Goal: Task Accomplishment & Management: Manage account settings

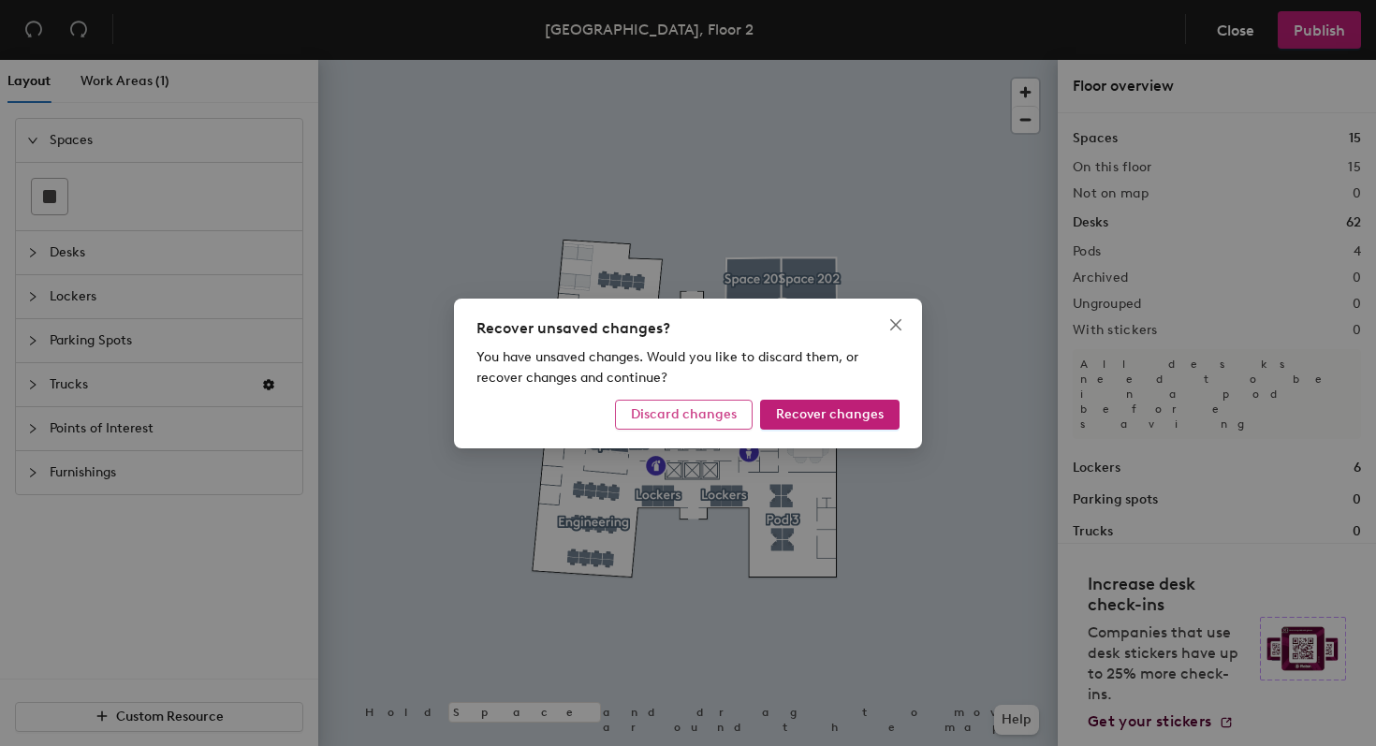
click at [750, 414] on button "Discard changes" at bounding box center [684, 415] width 138 height 30
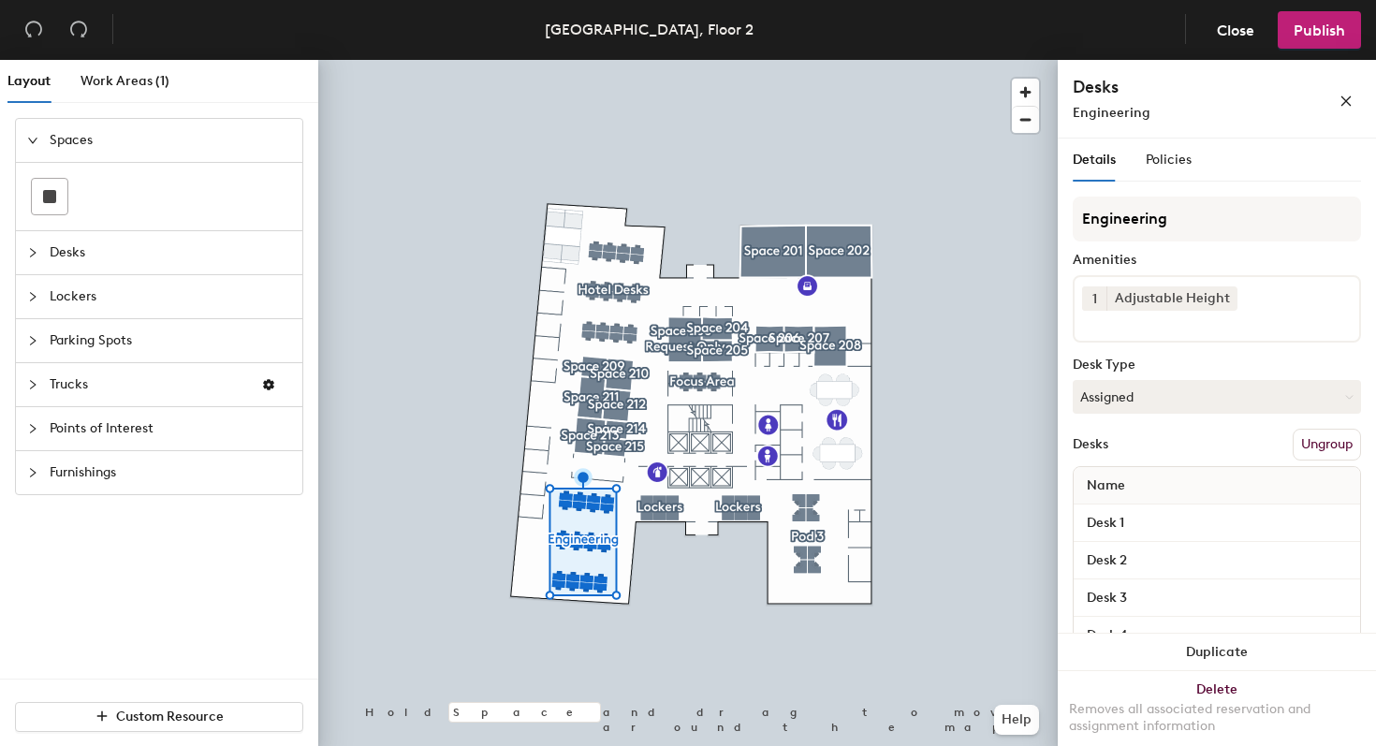
click at [623, 60] on div at bounding box center [688, 60] width 740 height 0
click at [1172, 165] on span "Policies" at bounding box center [1169, 160] width 46 height 16
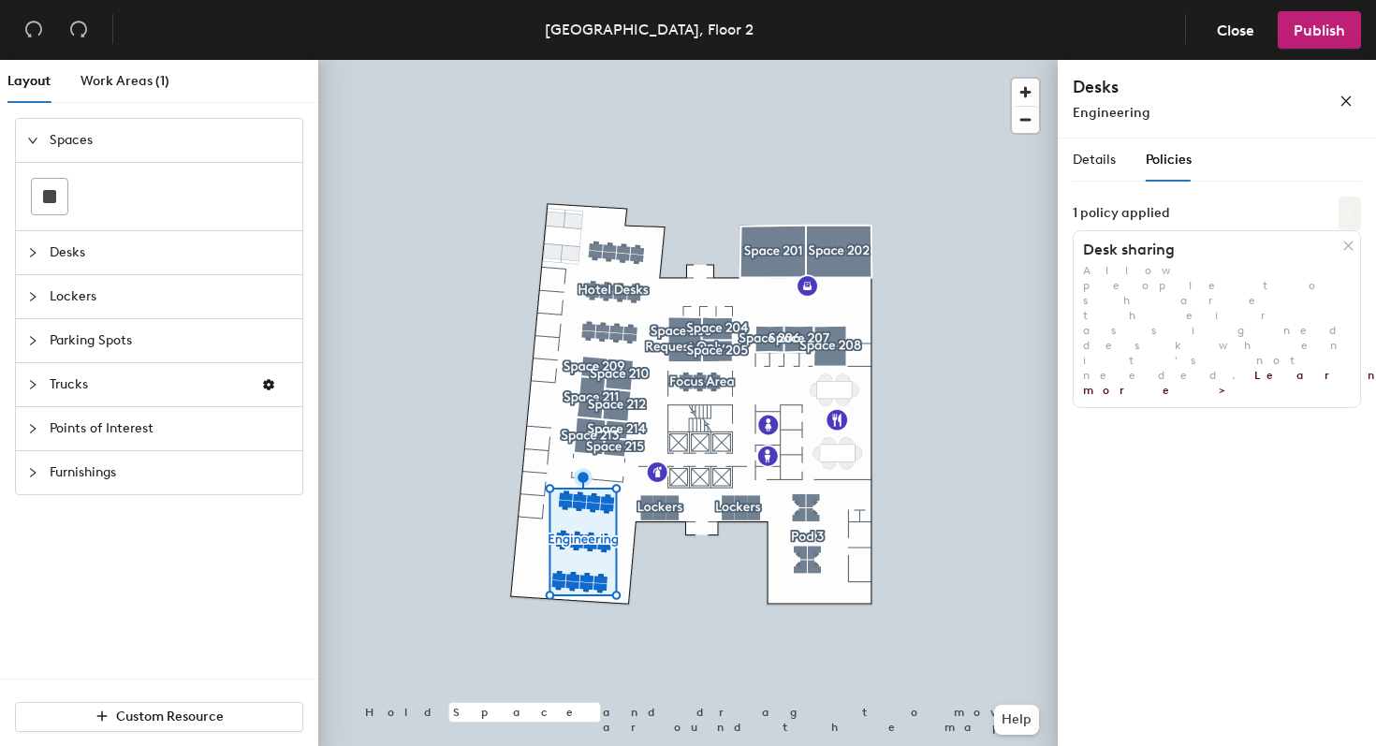
click at [1345, 213] on icon at bounding box center [1349, 213] width 9 height 9
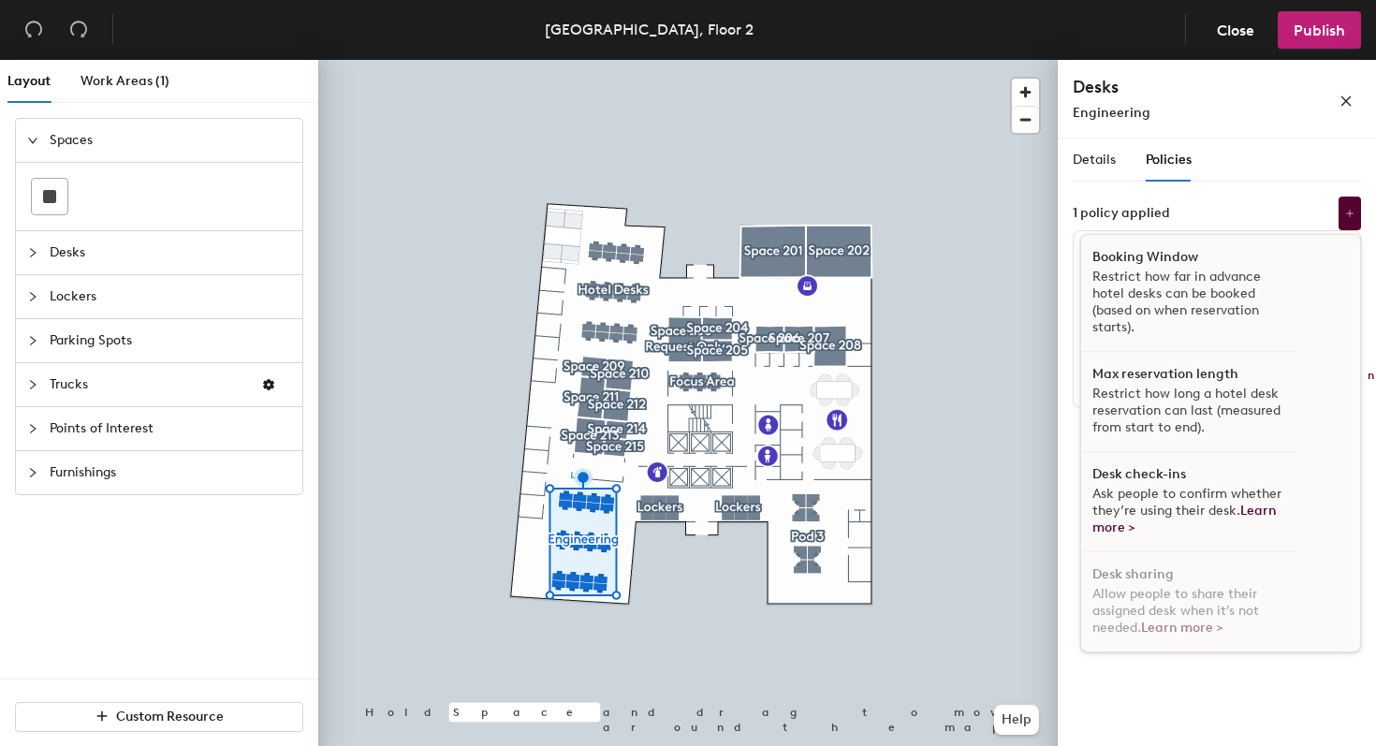
click at [1143, 492] on span "Ask people to confirm whether they’re using their desk. Learn more >" at bounding box center [1187, 511] width 189 height 50
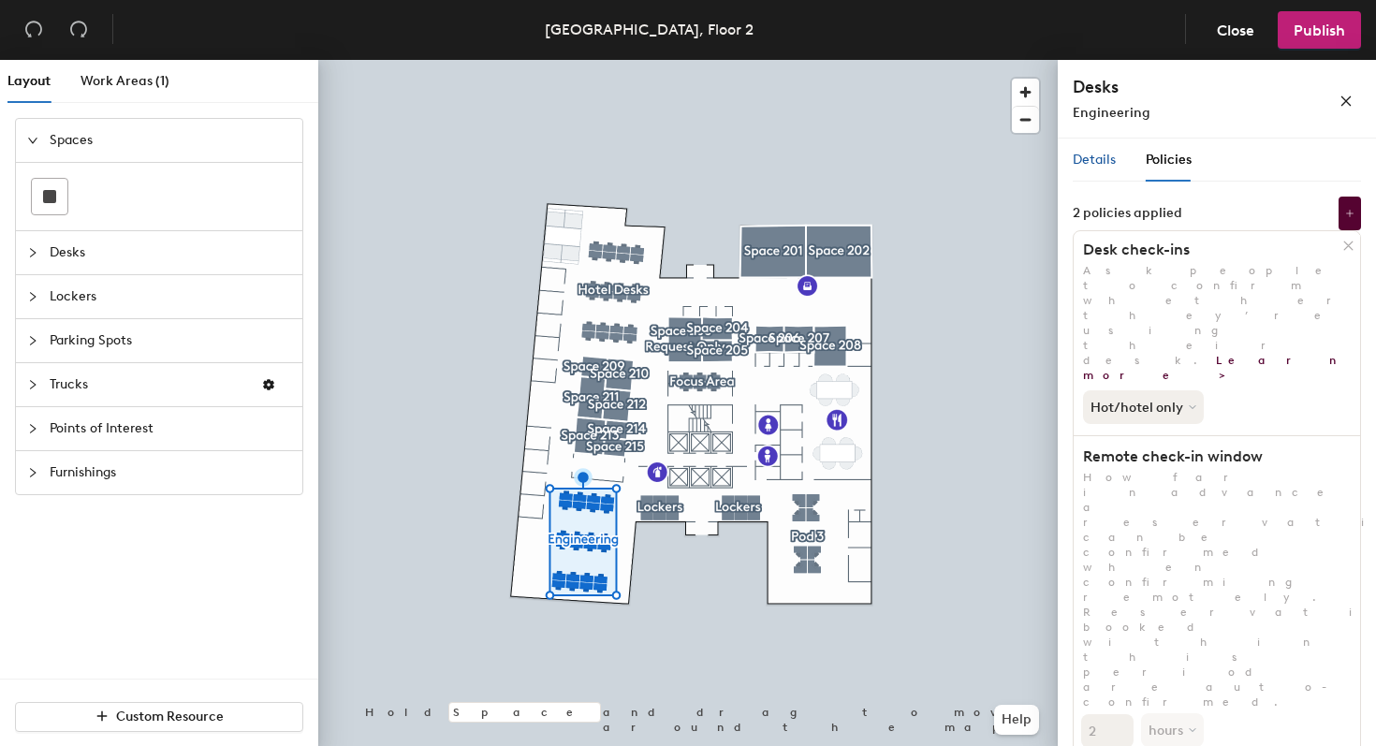
click at [1082, 159] on span "Details" at bounding box center [1094, 160] width 43 height 16
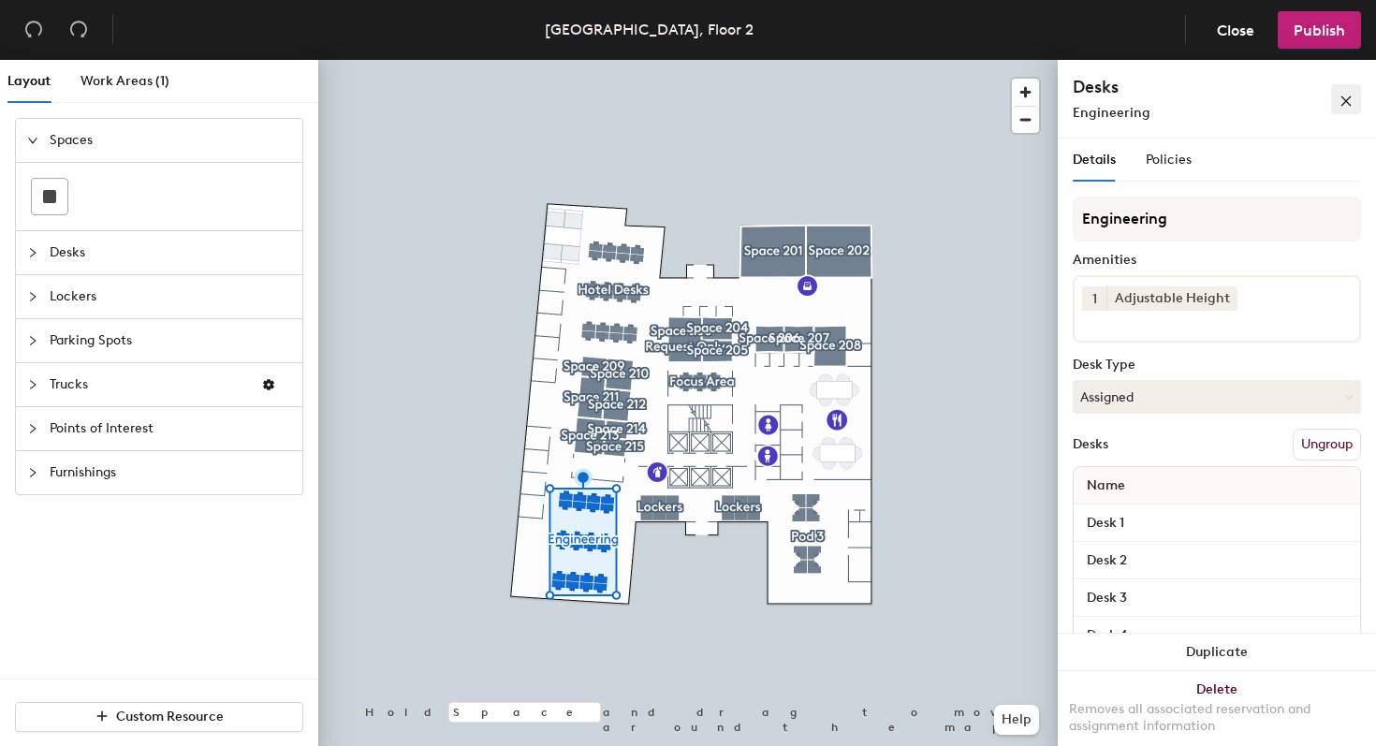
click at [1350, 97] on icon "close" at bounding box center [1347, 101] width 10 height 10
